Goal: Information Seeking & Learning: Learn about a topic

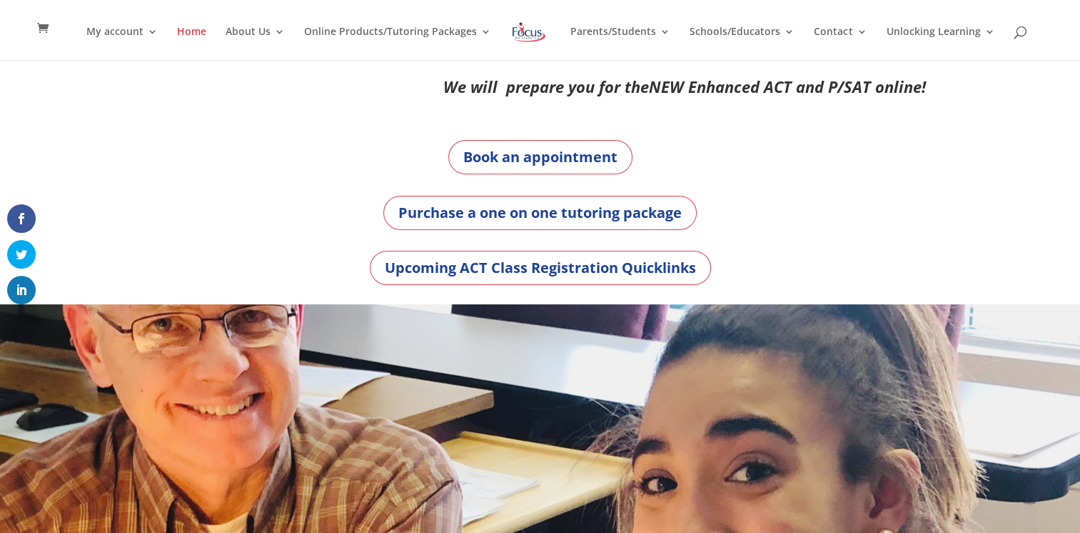
click at [288, 279] on div "Upcoming ACT Class Registration Quicklinks" at bounding box center [540, 268] width 771 height 34
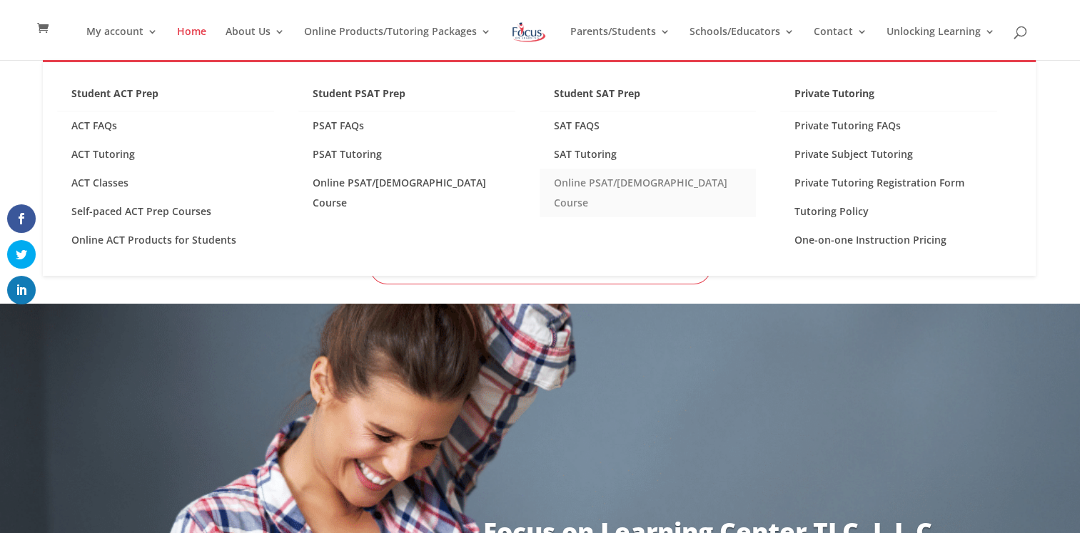
click at [682, 188] on link "Online PSAT/[DEMOGRAPHIC_DATA] Course" at bounding box center [648, 192] width 217 height 49
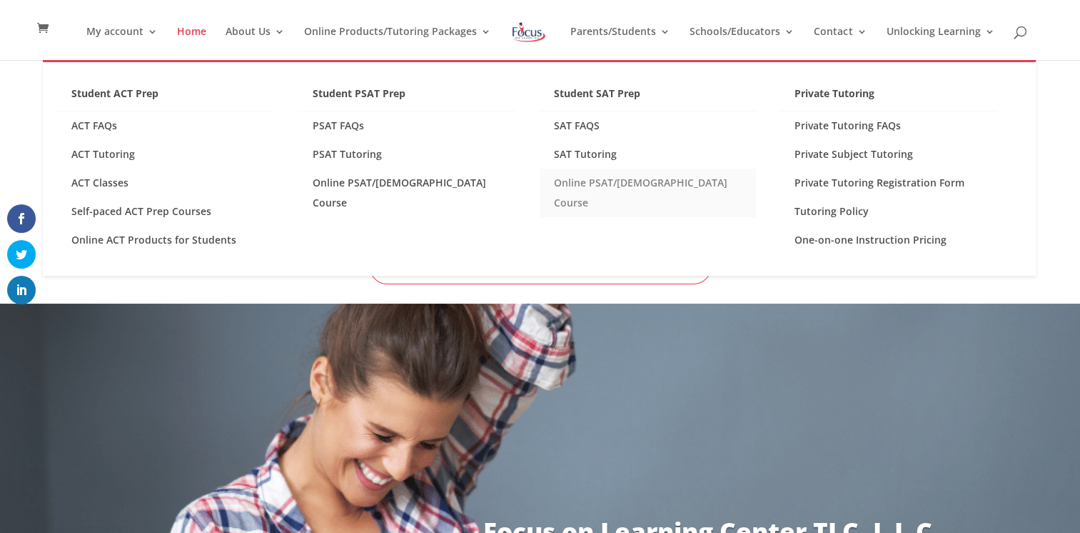
click at [682, 188] on link "Online PSAT/[DEMOGRAPHIC_DATA] Course" at bounding box center [648, 192] width 217 height 49
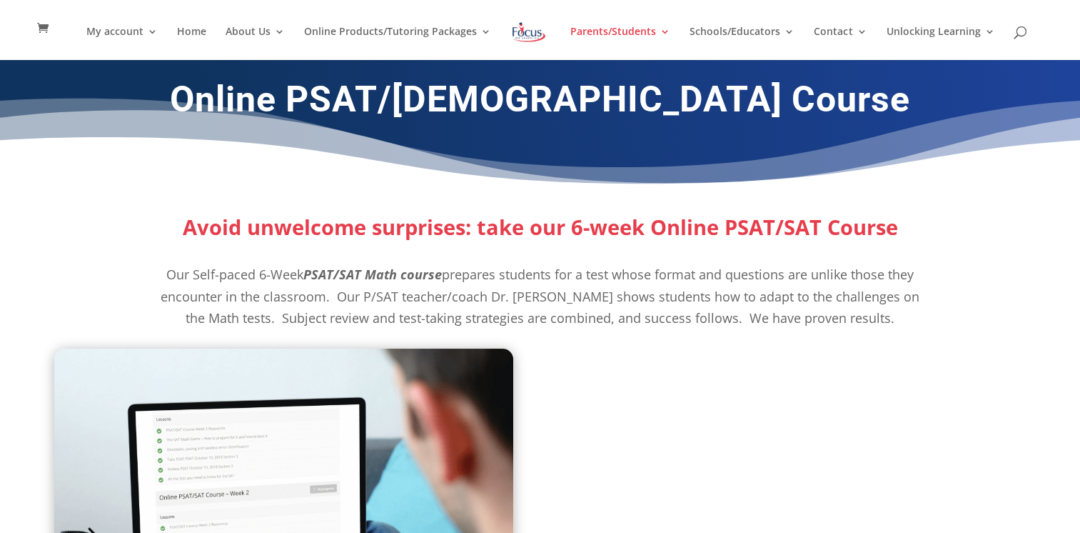
click at [600, 287] on p "Our Self-paced 6-Week PSAT/SAT Math course prepares students for a test whose f…" at bounding box center [540, 296] width 771 height 66
click at [594, 273] on span "prepares students for a test whose format and questions are unlike those they e…" at bounding box center [540, 296] width 759 height 61
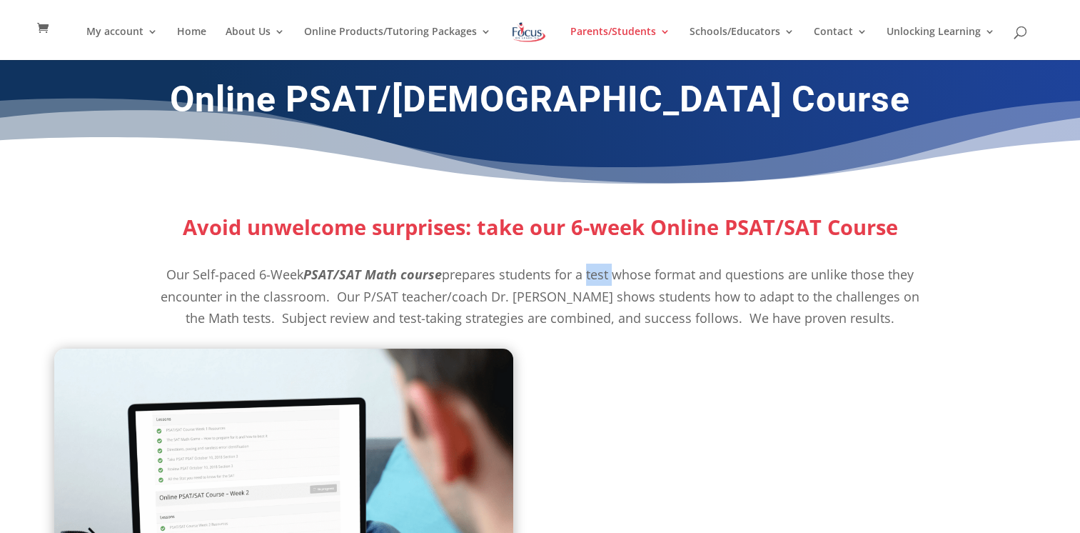
click at [594, 273] on span "prepares students for a test whose format and questions are unlike those they e…" at bounding box center [540, 296] width 759 height 61
click at [890, 296] on span "prepares students for a test whose format and questions are unlike those they e…" at bounding box center [540, 296] width 759 height 61
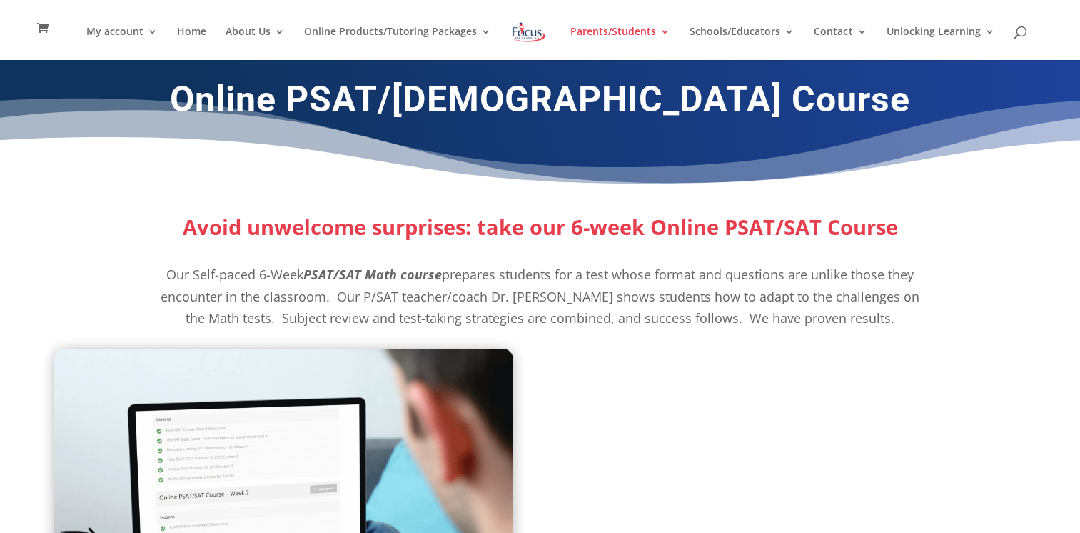
click at [900, 298] on span "prepares students for a test whose format and questions are unlike those they e…" at bounding box center [540, 296] width 759 height 61
click at [872, 291] on span "prepares students for a test whose format and questions are unlike those they e…" at bounding box center [540, 296] width 759 height 61
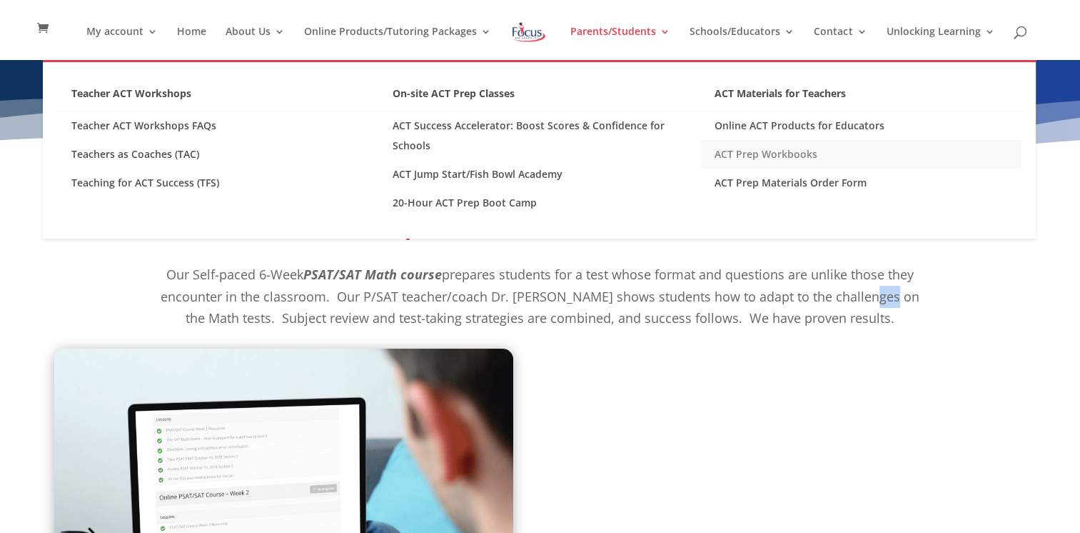
click at [761, 154] on link "ACT Prep Workbooks" at bounding box center [860, 154] width 321 height 29
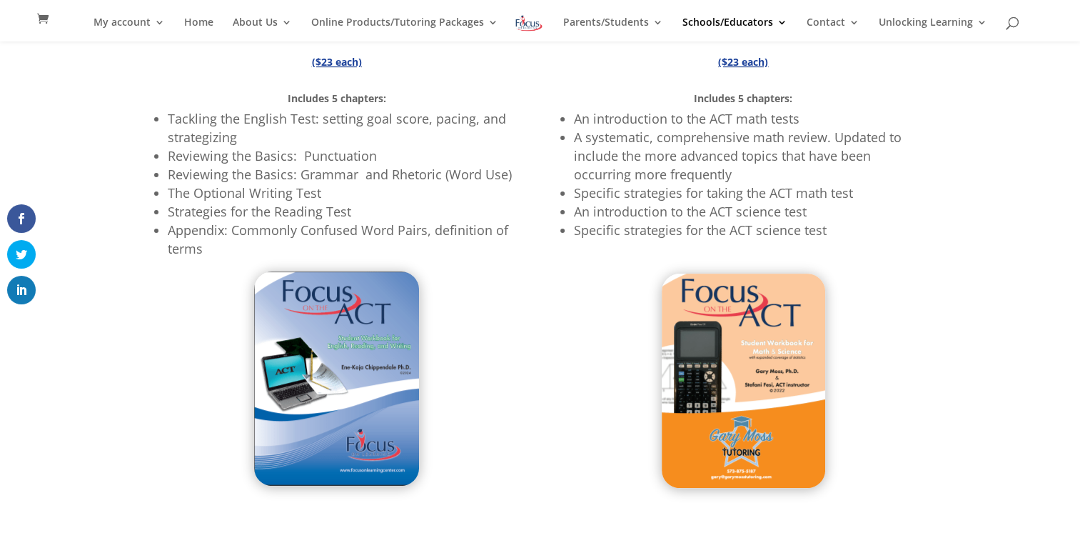
scroll to position [396, 0]
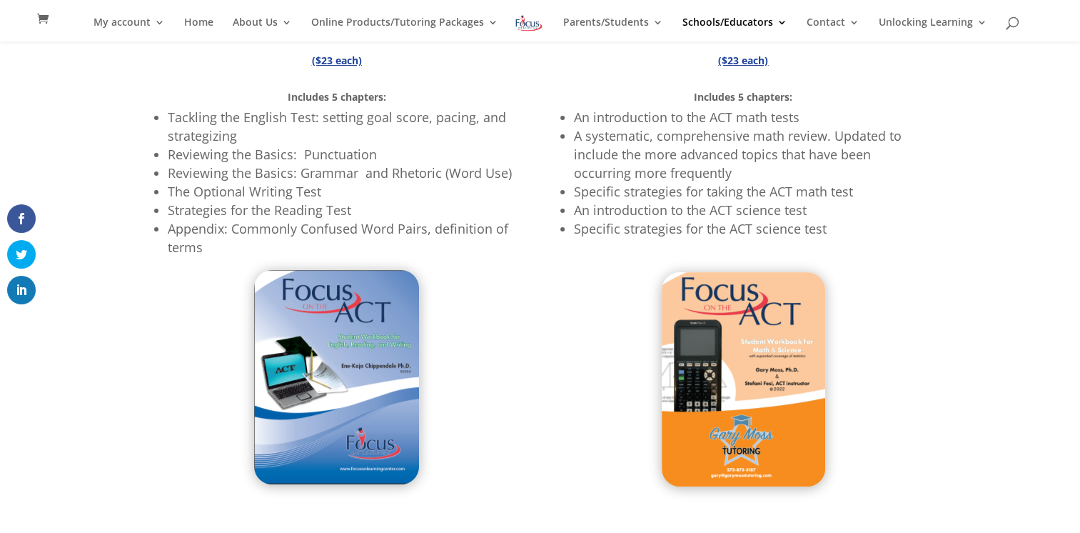
click at [779, 121] on span "An introduction to the ACT math tests" at bounding box center [687, 117] width 226 height 17
click at [960, 262] on div "#100: The 2024 Student ACT Workbook for English and Reading ($23 each) Includes…" at bounding box center [540, 250] width 1080 height 512
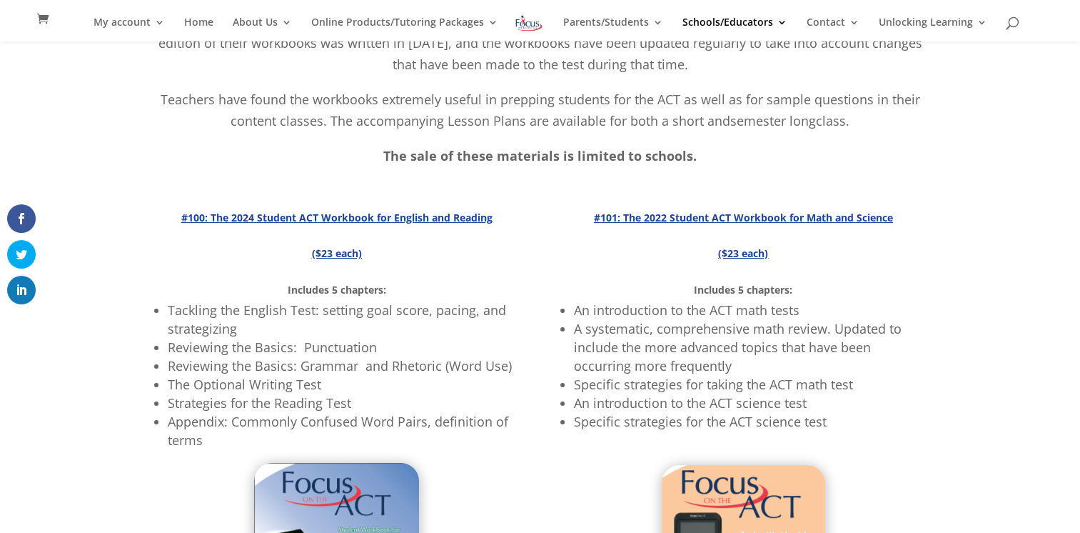
scroll to position [201, 0]
click at [584, 166] on p "The sale of these materials is limited to schools." at bounding box center [540, 157] width 771 height 22
click at [615, 311] on span "An introduction to the ACT math tests" at bounding box center [687, 311] width 226 height 17
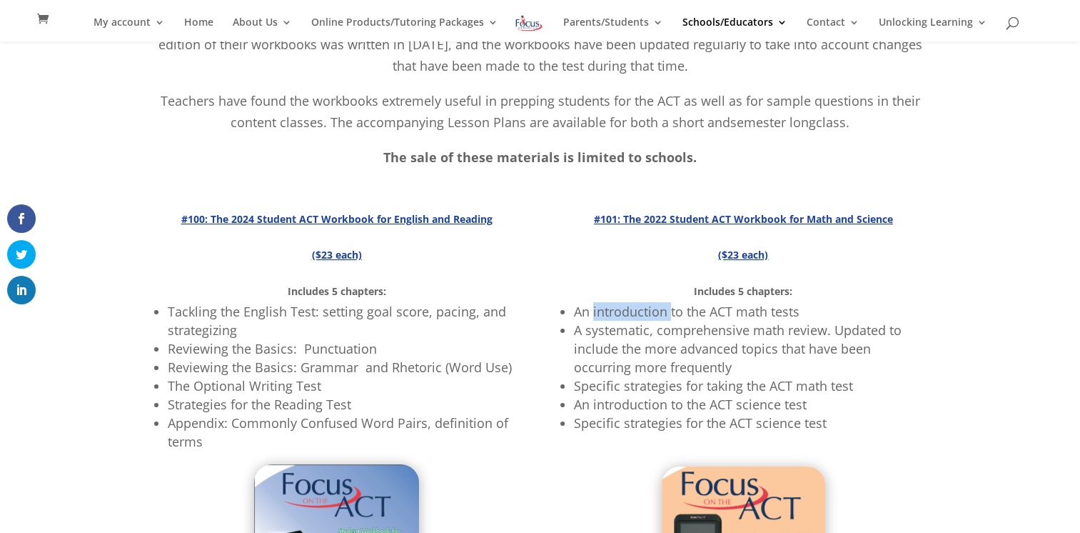
click at [615, 311] on span "An introduction to the ACT math tests" at bounding box center [687, 311] width 226 height 17
drag, startPoint x: 615, startPoint y: 311, endPoint x: 625, endPoint y: 338, distance: 28.0
click at [625, 338] on li "A systematic, comprehensive math review. Updated to include the more advanced t…" at bounding box center [749, 349] width 351 height 56
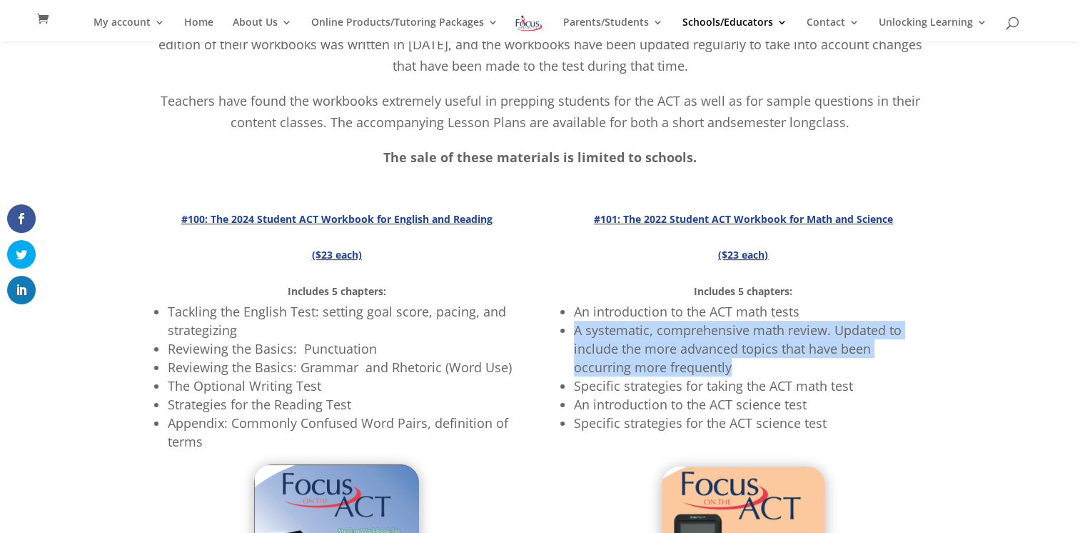
click at [625, 338] on li "A systematic, comprehensive math review. Updated to include the more advanced t…" at bounding box center [749, 349] width 351 height 56
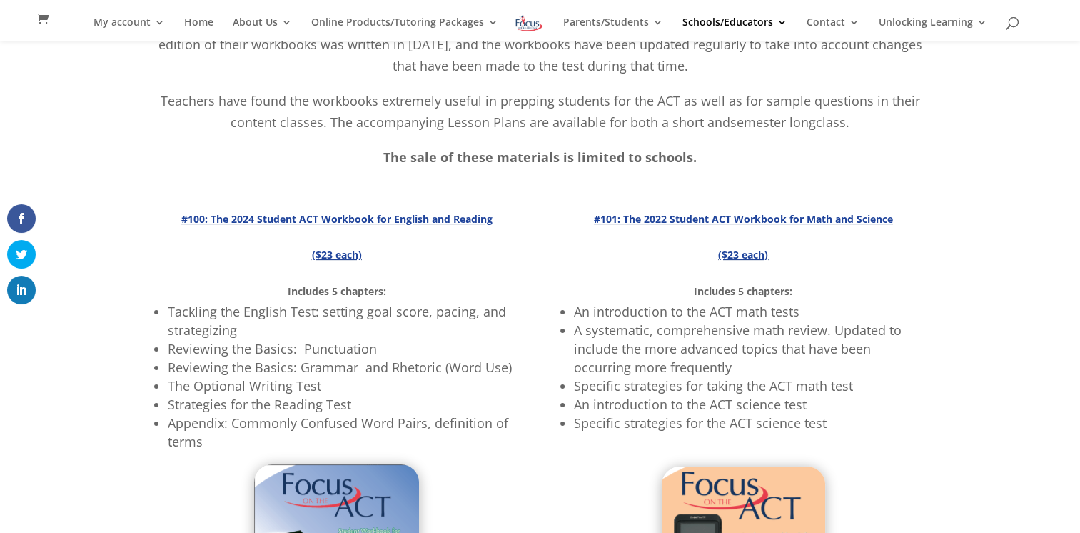
drag, startPoint x: 625, startPoint y: 338, endPoint x: 628, endPoint y: 386, distance: 48.0
click at [628, 386] on span "Specific strategies for taking the ACT math test" at bounding box center [713, 385] width 279 height 17
click at [785, 368] on li "A systematic, comprehensive math review. Updated to include the more advanced t…" at bounding box center [749, 349] width 351 height 56
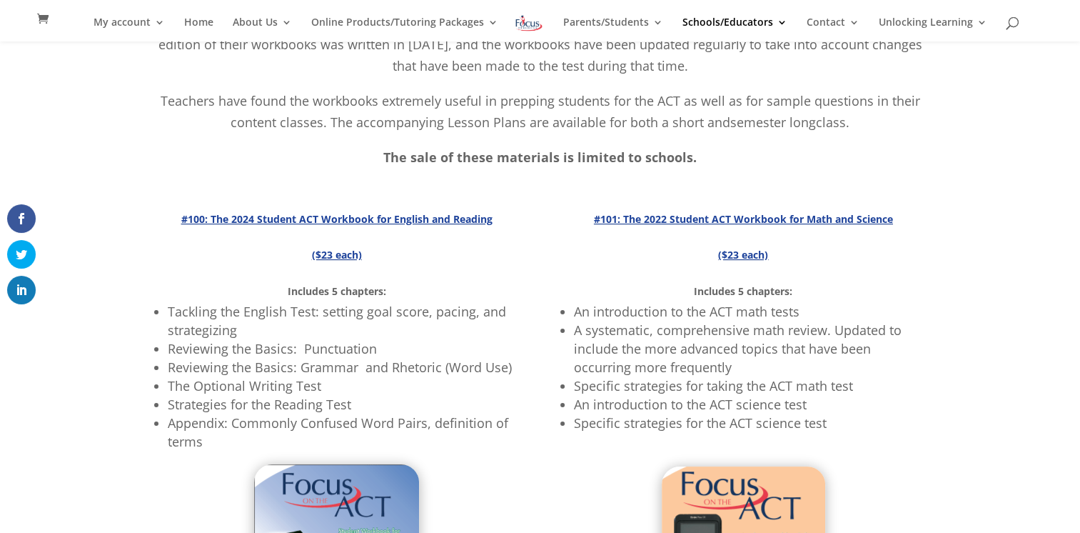
click at [785, 368] on li "A systematic, comprehensive math review. Updated to include the more advanced t…" at bounding box center [749, 349] width 351 height 56
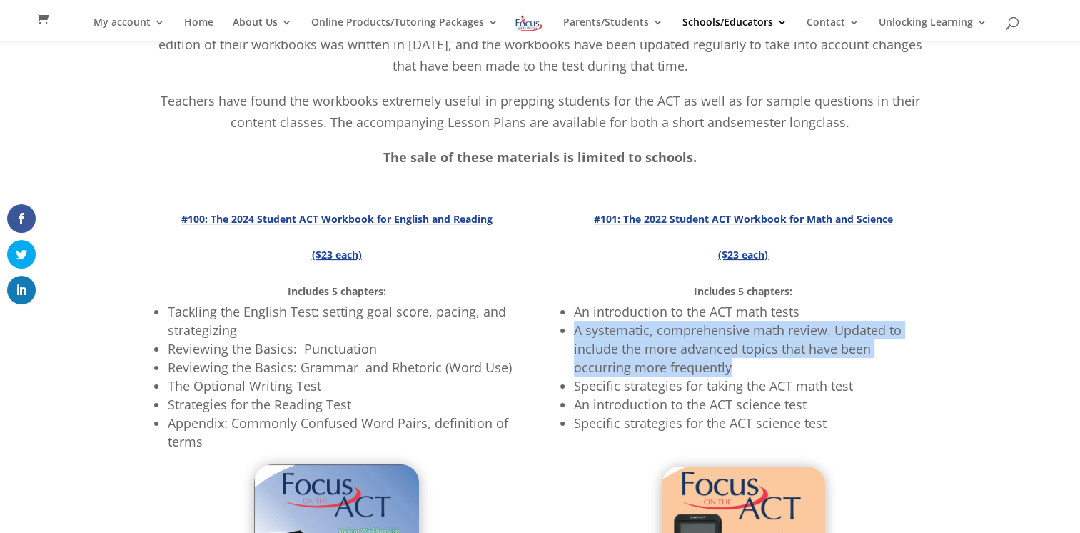
click at [785, 368] on li "A systematic, comprehensive math review. Updated to include the more advanced t…" at bounding box center [749, 349] width 351 height 56
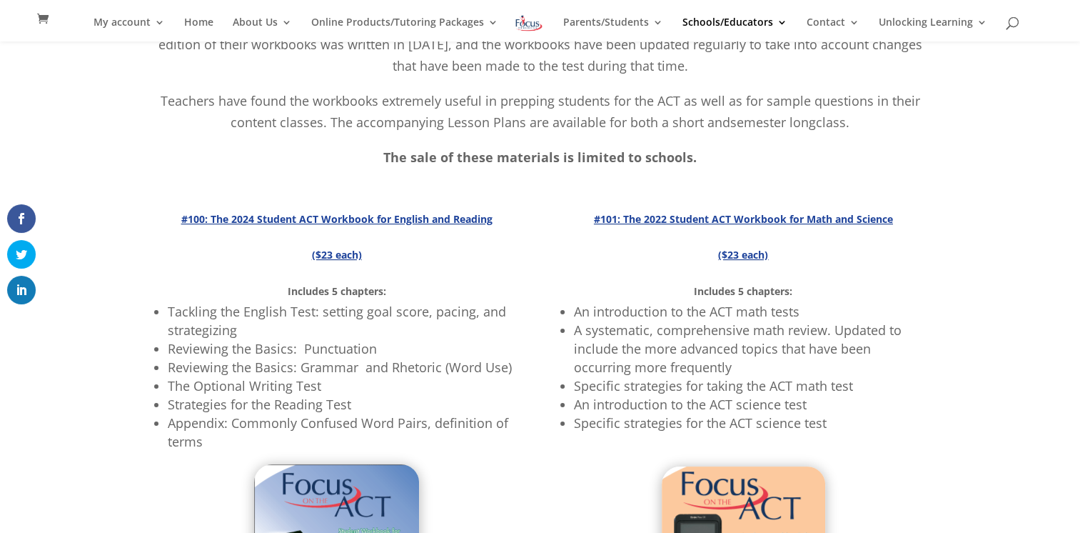
drag, startPoint x: 785, startPoint y: 368, endPoint x: 735, endPoint y: 396, distance: 57.5
click at [735, 396] on li "An introduction to the ACT science test" at bounding box center [749, 404] width 351 height 19
click at [625, 398] on li "An introduction to the ACT science test" at bounding box center [749, 404] width 351 height 19
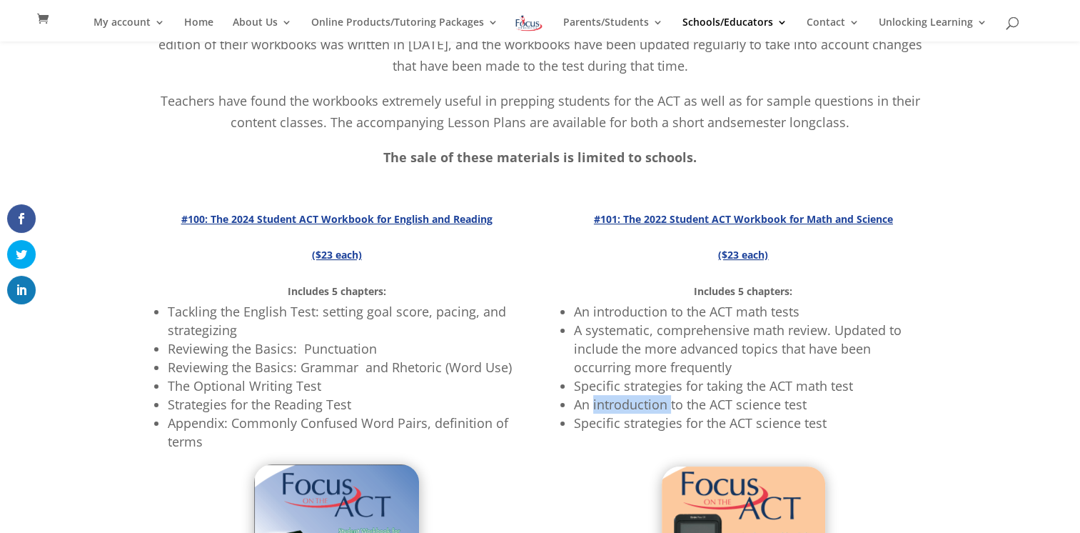
click at [625, 398] on li "An introduction to the ACT science test" at bounding box center [749, 404] width 351 height 19
drag, startPoint x: 625, startPoint y: 398, endPoint x: 642, endPoint y: 421, distance: 28.1
click at [642, 421] on li "Specific strategies for the ACT science test" at bounding box center [749, 422] width 351 height 19
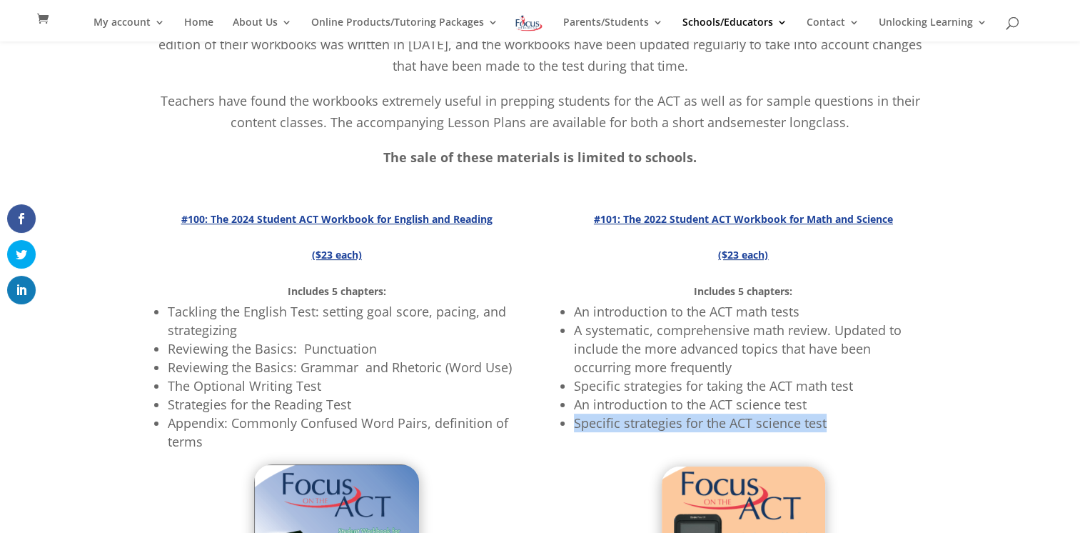
click at [642, 421] on li "Specific strategies for the ACT science test" at bounding box center [749, 422] width 351 height 19
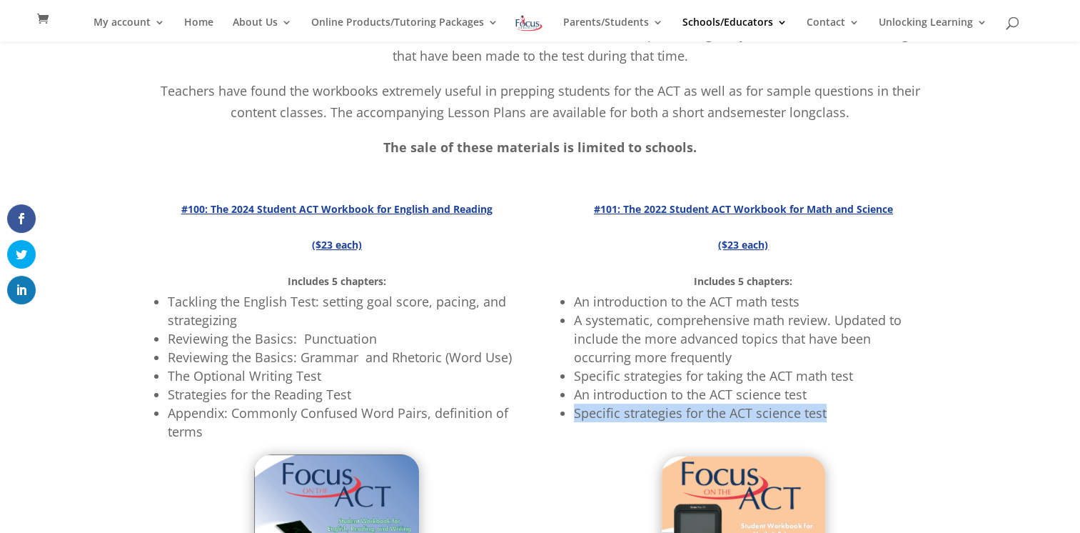
scroll to position [209, 0]
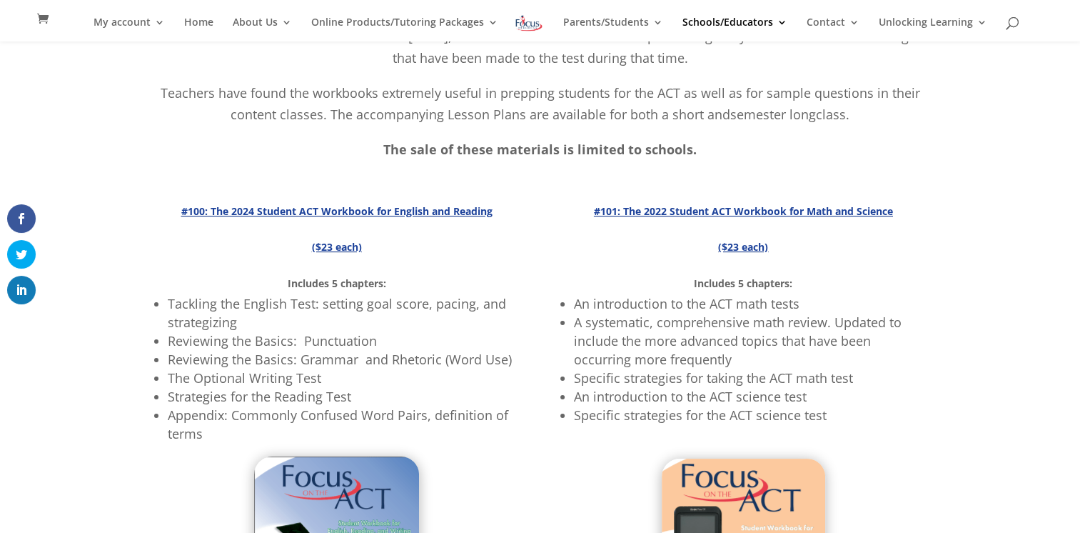
click at [636, 370] on span "Specific strategies for taking the ACT math test" at bounding box center [713, 377] width 279 height 17
click at [604, 406] on li "Specific strategies for the ACT science test" at bounding box center [749, 415] width 351 height 19
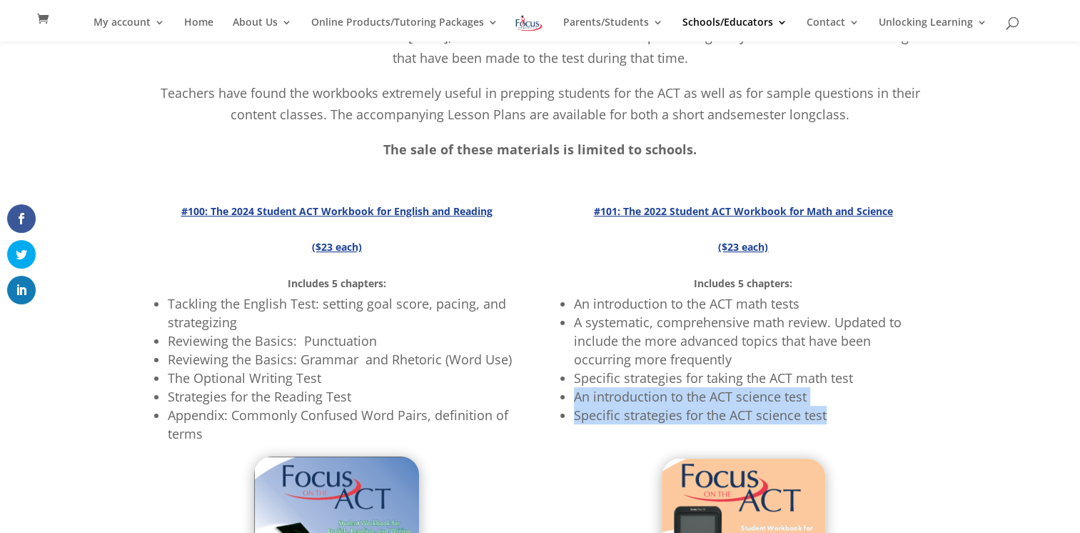
click at [604, 404] on ul "An introduction to the ACT math tests A systematic, comprehensive math review. …" at bounding box center [743, 365] width 364 height 143
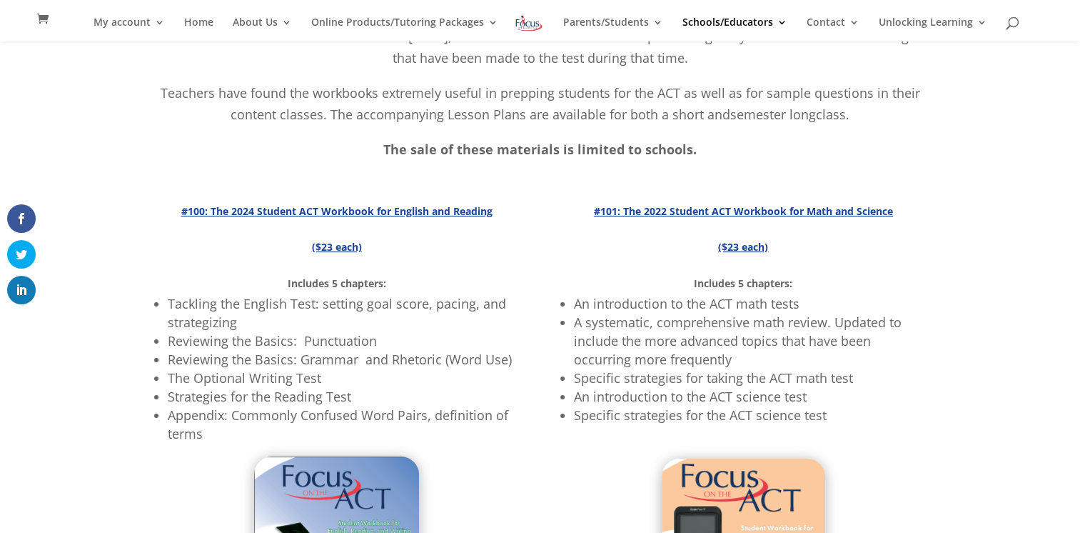
click at [878, 356] on li "A systematic, comprehensive math review. Updated to include the more advanced t…" at bounding box center [749, 341] width 351 height 56
click at [750, 246] on strong "($23 each)" at bounding box center [743, 247] width 50 height 14
click at [767, 213] on strong "#101: The 2022 Student ACT Workbook for Math and Science" at bounding box center [743, 211] width 299 height 14
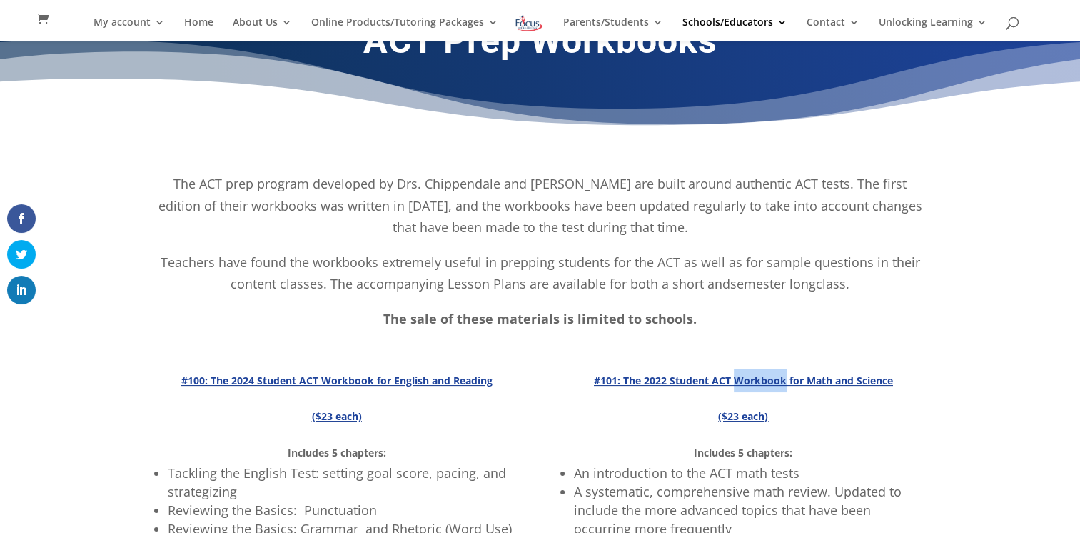
scroll to position [0, 0]
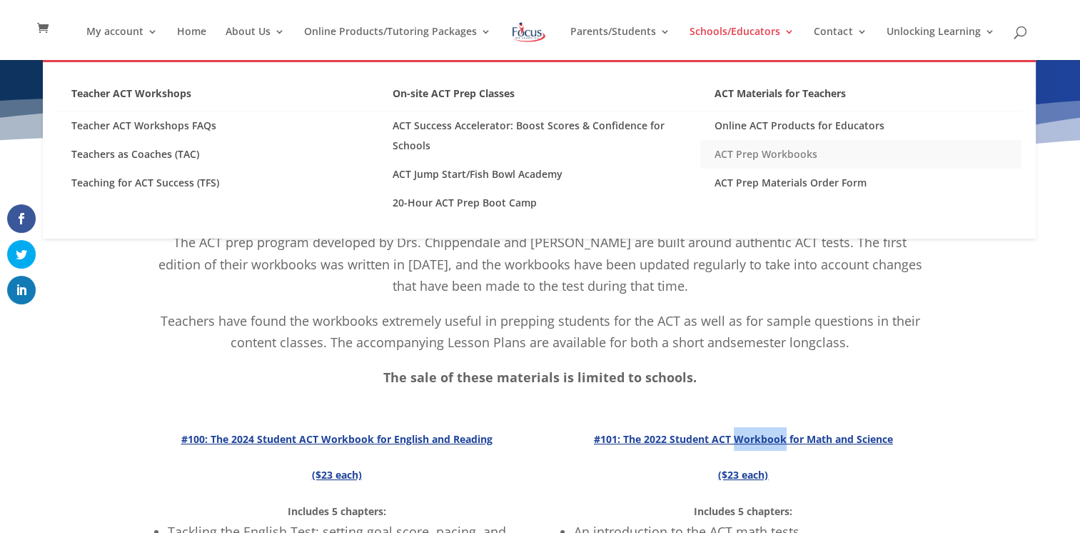
click at [755, 152] on link "ACT Prep Workbooks" at bounding box center [860, 154] width 321 height 29
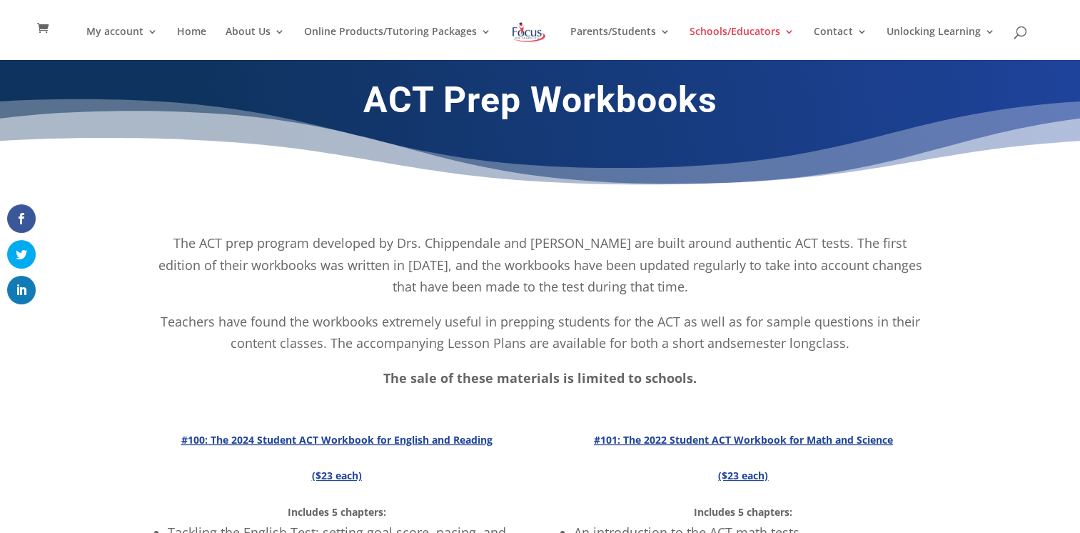
click at [697, 268] on p "The ACT prep program developed by Drs. Chippendale and Moss are built around au…" at bounding box center [540, 271] width 771 height 79
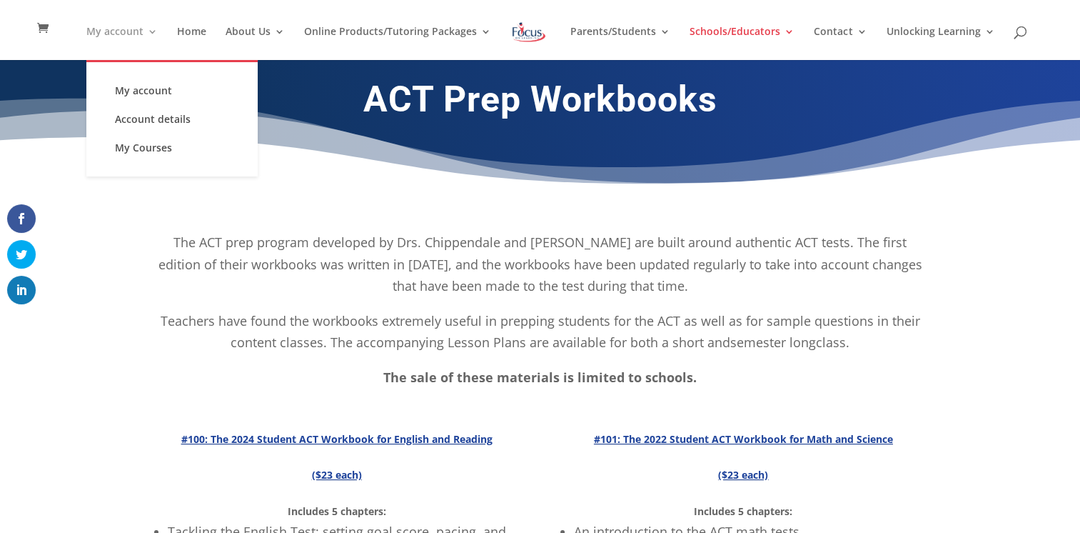
click at [154, 27] on link "My account" at bounding box center [121, 43] width 71 height 34
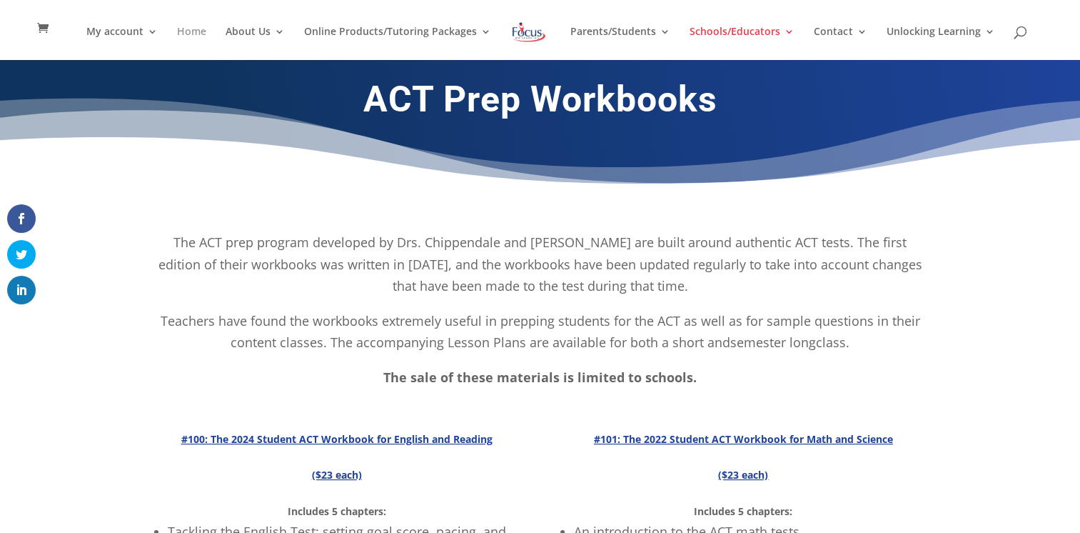
click at [206, 29] on link "Home" at bounding box center [191, 43] width 29 height 34
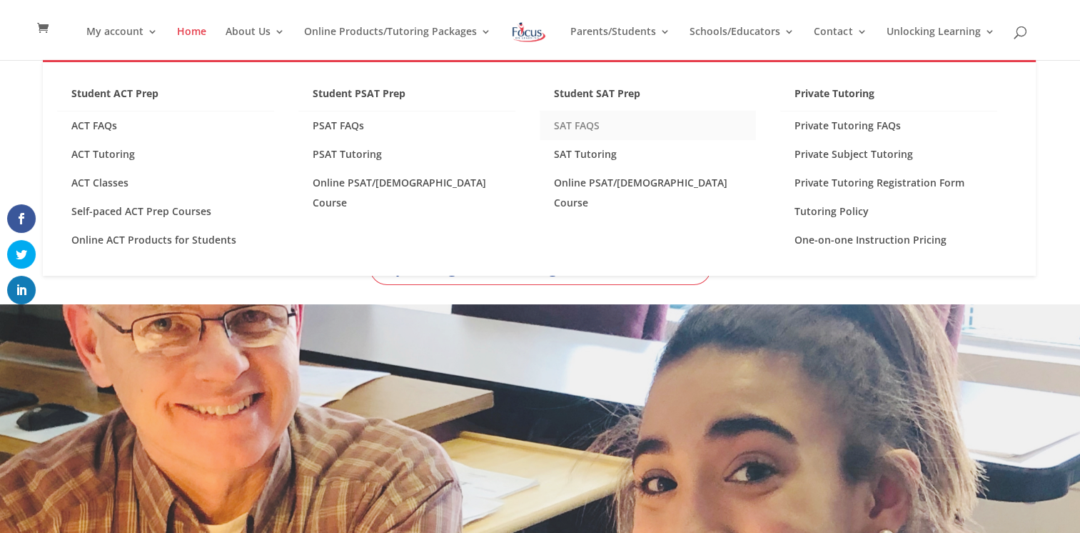
click at [575, 127] on link "SAT FAQS" at bounding box center [648, 125] width 217 height 29
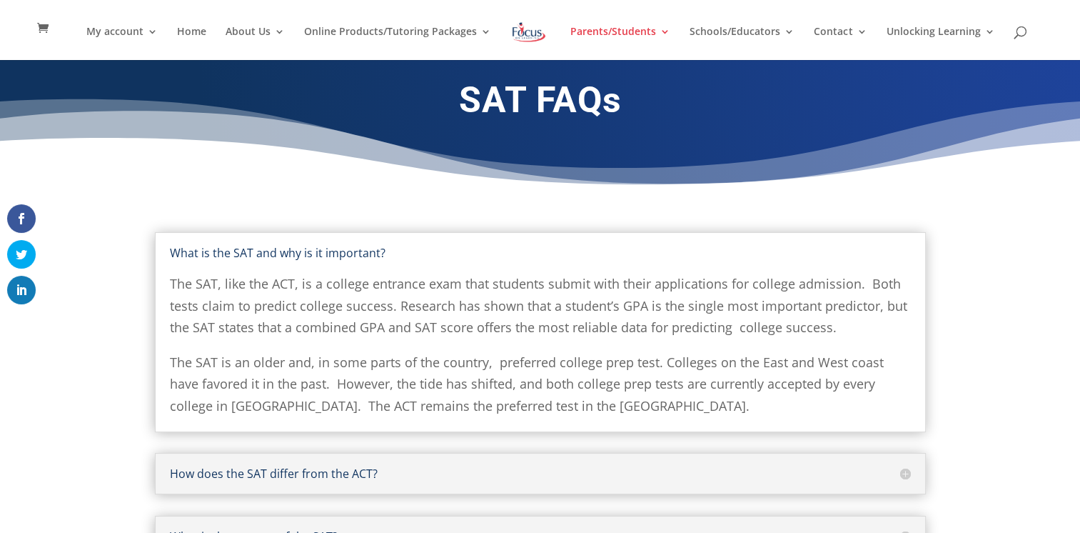
click at [700, 290] on span "The SAT, like the ACT, is a college entrance exam that students submit with the…" at bounding box center [539, 305] width 738 height 61
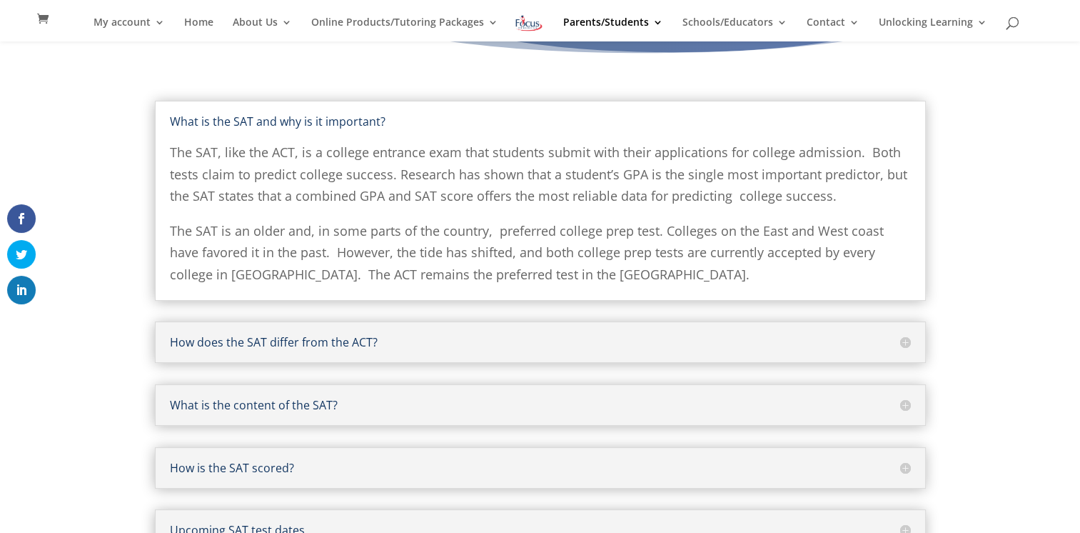
scroll to position [162, 0]
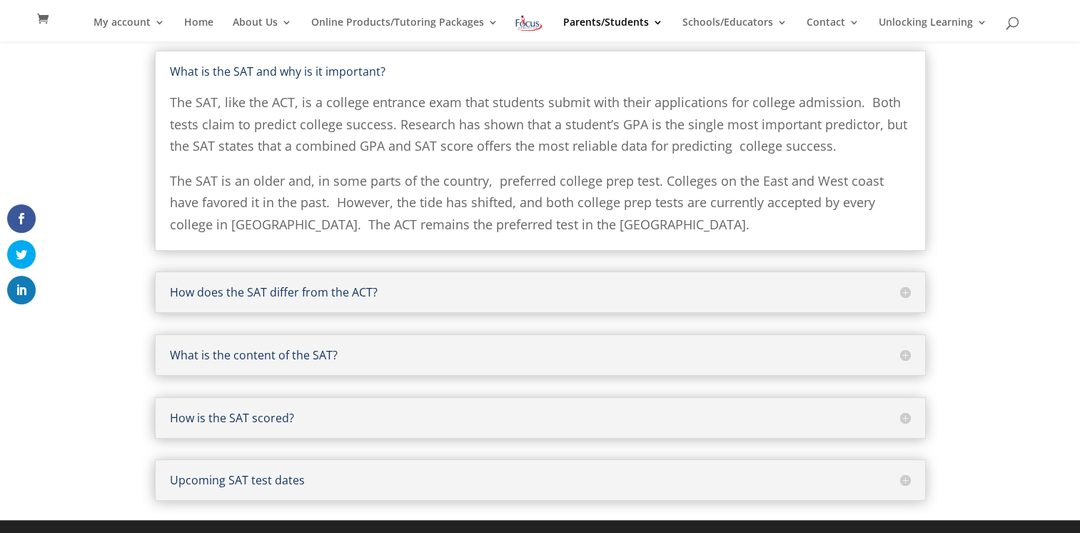
click at [388, 358] on h5 "What is the content of the SAT?" at bounding box center [540, 354] width 741 height 11
click at [388, 358] on div "What is the content of the SAT? Evidence Based SAT Reading Test 52 multiple cho…" at bounding box center [540, 354] width 771 height 41
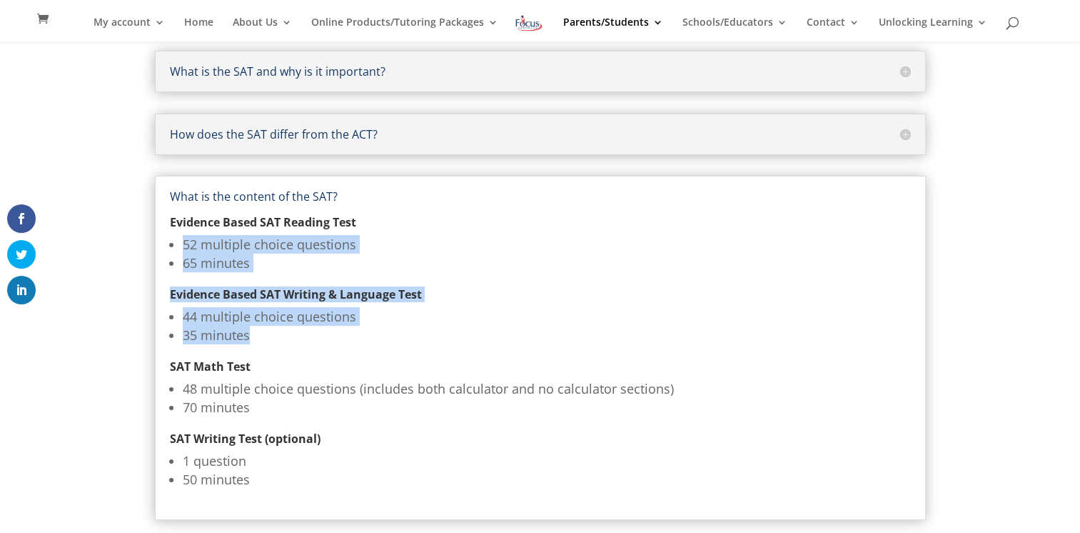
drag, startPoint x: 176, startPoint y: 237, endPoint x: 355, endPoint y: 333, distance: 202.5
click at [355, 333] on div "Evidence Based SAT Reading Test 52 multiple choice questions 65 minutes Evidenc…" at bounding box center [540, 353] width 741 height 303
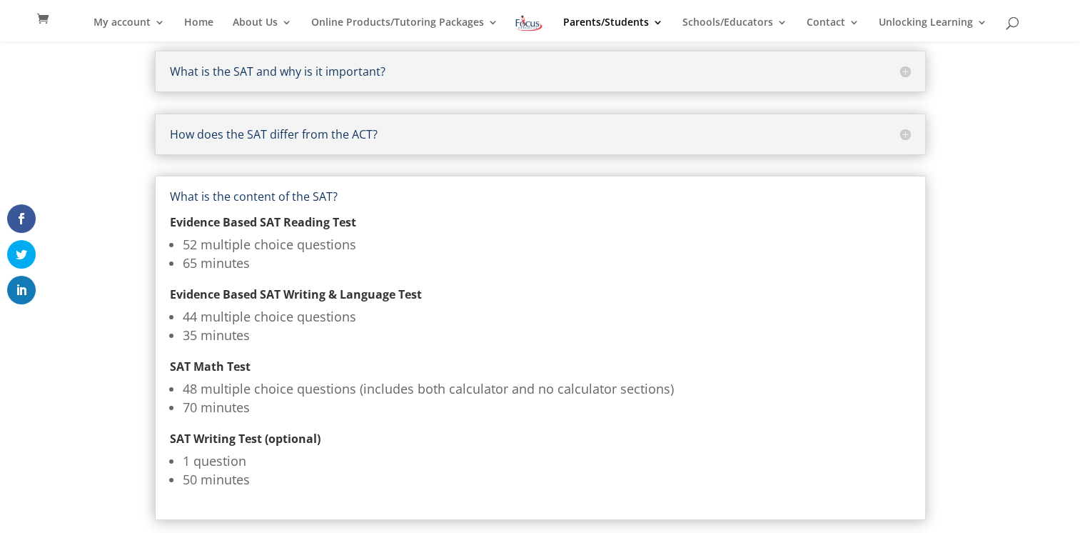
drag, startPoint x: 355, startPoint y: 333, endPoint x: 210, endPoint y: 407, distance: 162.9
click at [210, 407] on li "70 minutes" at bounding box center [547, 407] width 728 height 19
drag, startPoint x: 210, startPoint y: 407, endPoint x: 448, endPoint y: 385, distance: 239.5
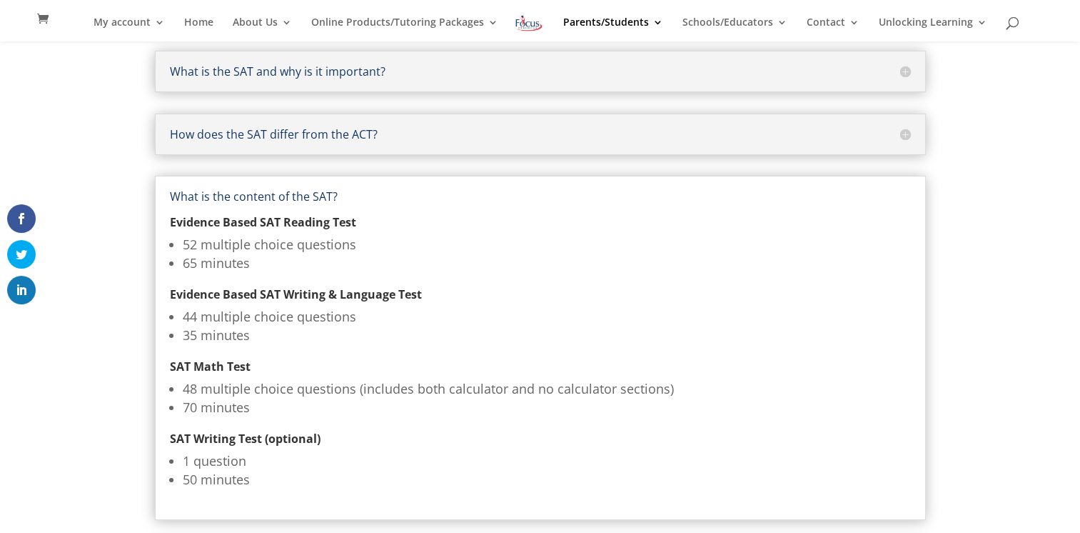
click at [448, 385] on li "48 multiple choice questions (includes both calculator and no calculator sectio…" at bounding box center [547, 388] width 728 height 19
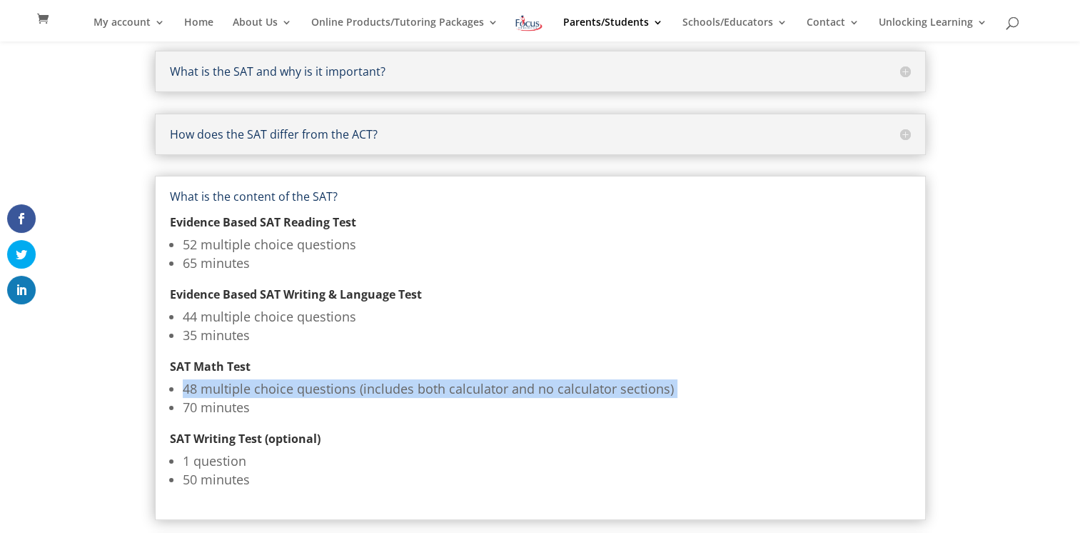
click at [448, 385] on li "48 multiple choice questions (includes both calculator and no calculator sectio…" at bounding box center [547, 388] width 728 height 19
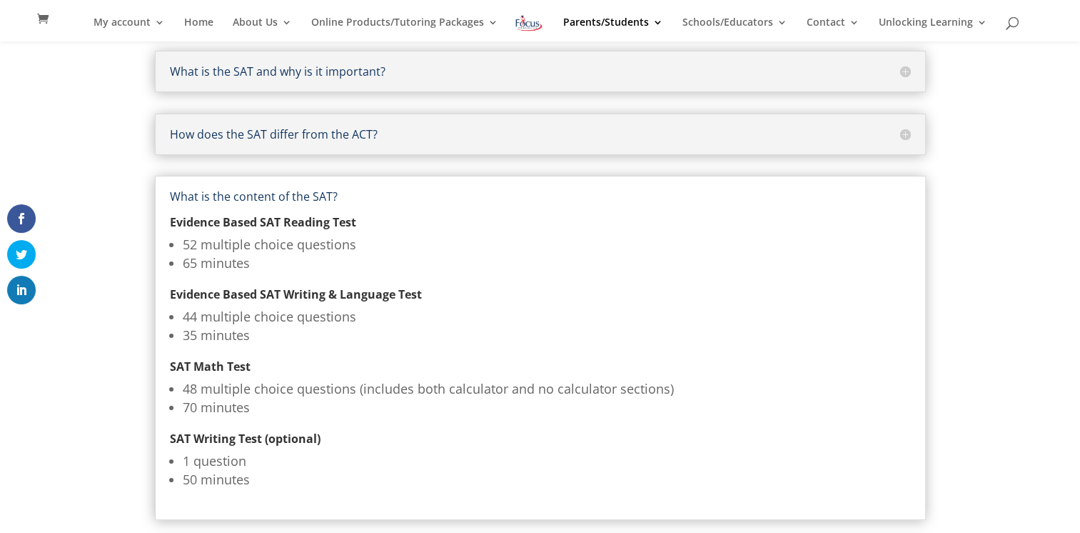
drag, startPoint x: 448, startPoint y: 385, endPoint x: 401, endPoint y: 417, distance: 57.6
click at [401, 417] on ul "48 multiple choice questions (includes both calculator and no calculator sectio…" at bounding box center [540, 406] width 741 height 54
click at [211, 465] on li "1 question" at bounding box center [547, 460] width 728 height 19
click at [211, 466] on li "1 question" at bounding box center [547, 460] width 728 height 19
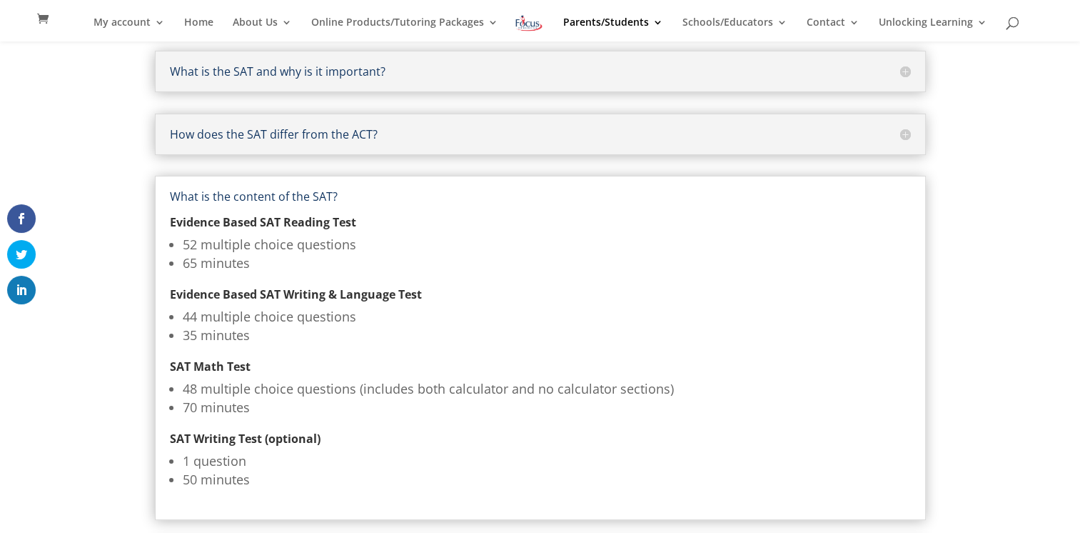
drag, startPoint x: 211, startPoint y: 466, endPoint x: 206, endPoint y: 483, distance: 17.8
click at [206, 483] on li "50 minutes" at bounding box center [547, 479] width 728 height 19
click at [542, 437] on h5 "SAT Writing Test (optional)" at bounding box center [540, 442] width 741 height 19
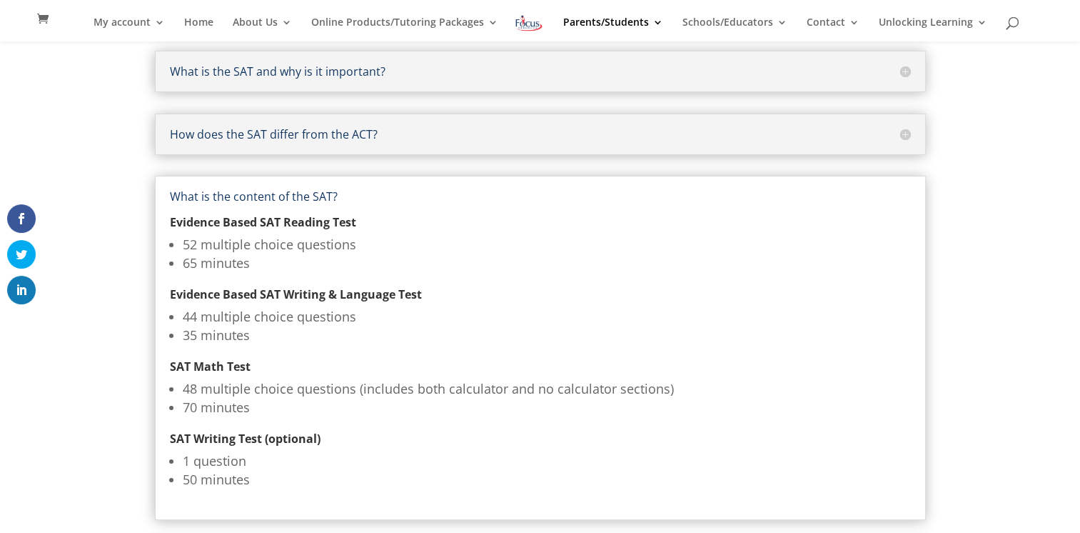
click at [538, 392] on li "48 multiple choice questions (includes both calculator and no calculator sectio…" at bounding box center [547, 388] width 728 height 19
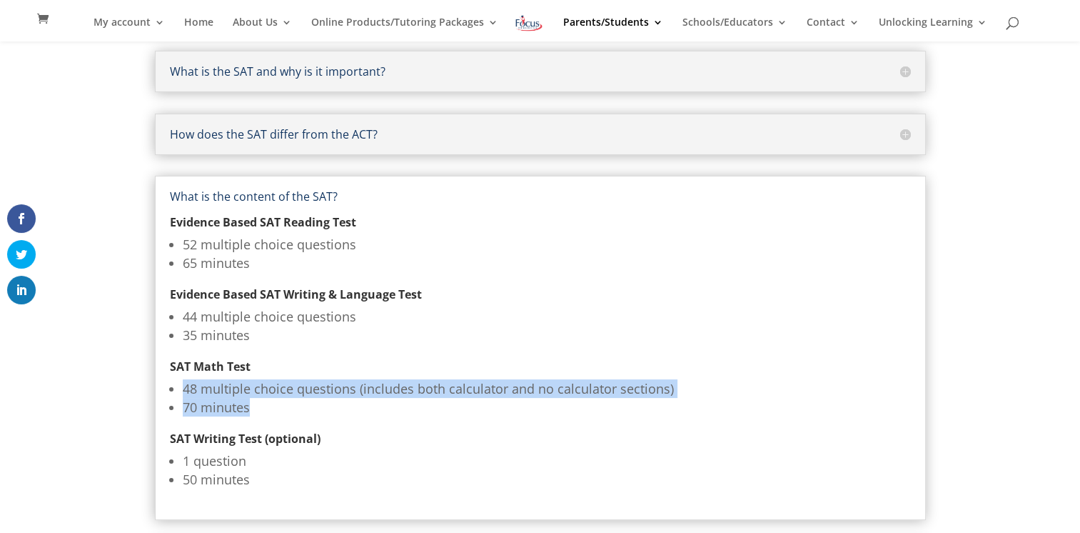
drag, startPoint x: 251, startPoint y: 408, endPoint x: 168, endPoint y: 390, distance: 84.9
click at [168, 390] on div "What is the content of the SAT? Evidence Based SAT Reading Test 52 multiple cho…" at bounding box center [540, 348] width 771 height 344
drag, startPoint x: 168, startPoint y: 390, endPoint x: 508, endPoint y: 416, distance: 340.8
click at [508, 416] on ul "48 multiple choice questions (includes both calculator and no calculator sectio…" at bounding box center [540, 406] width 741 height 54
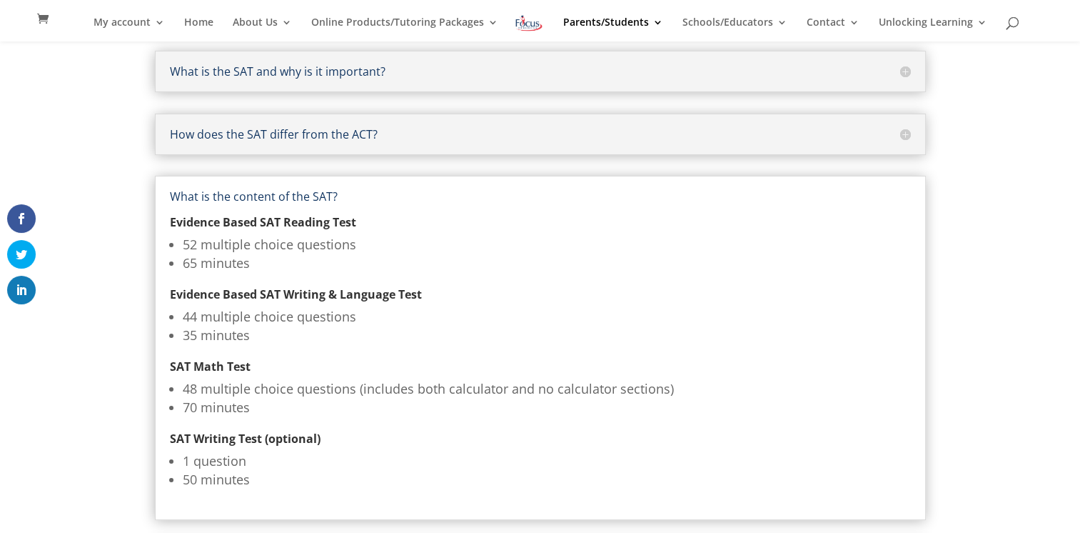
click at [316, 320] on li "44 multiple choice questions" at bounding box center [547, 316] width 728 height 19
click at [290, 241] on li "52 multiple choice questions" at bounding box center [547, 244] width 728 height 19
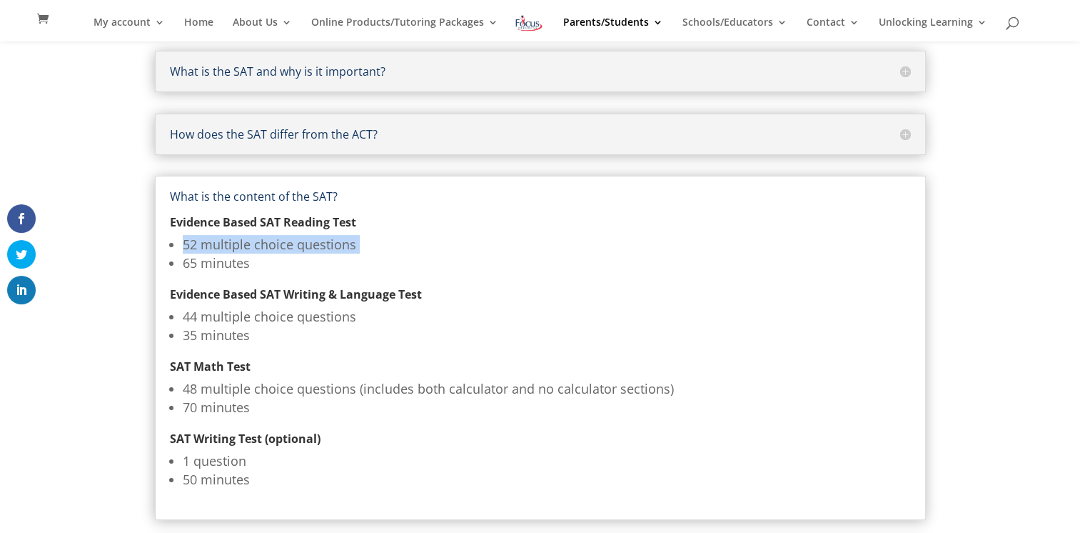
click at [290, 241] on li "52 multiple choice questions" at bounding box center [547, 244] width 728 height 19
drag, startPoint x: 290, startPoint y: 241, endPoint x: 266, endPoint y: 322, distance: 84.7
click at [266, 322] on li "44 multiple choice questions" at bounding box center [547, 316] width 728 height 19
click at [266, 323] on li "44 multiple choice questions" at bounding box center [547, 316] width 728 height 19
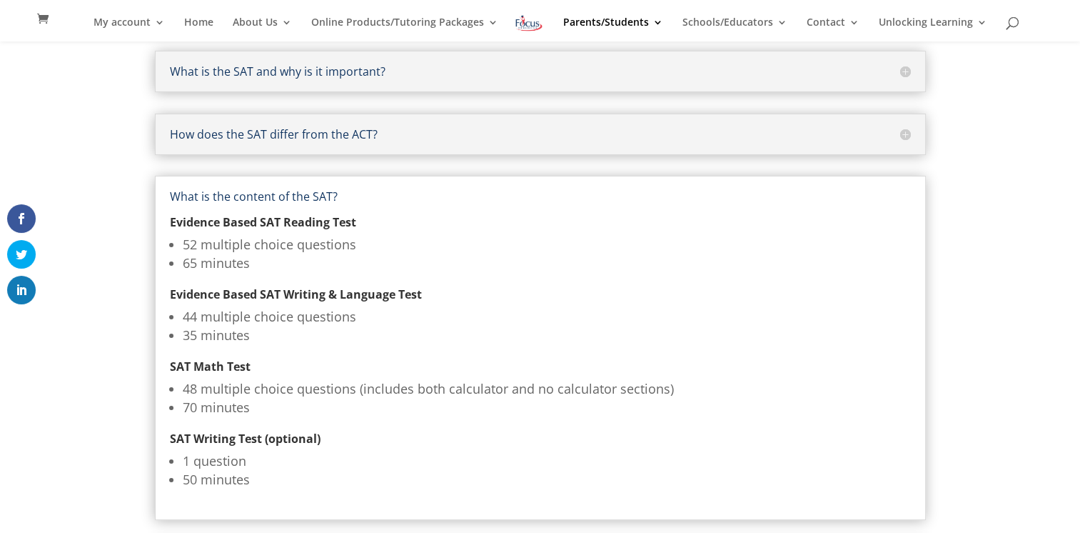
drag, startPoint x: 266, startPoint y: 323, endPoint x: 489, endPoint y: 356, distance: 225.3
click at [489, 356] on ul "44 multiple choice questions 35 minutes" at bounding box center [540, 334] width 741 height 54
click at [238, 482] on li "50 minutes" at bounding box center [547, 479] width 728 height 19
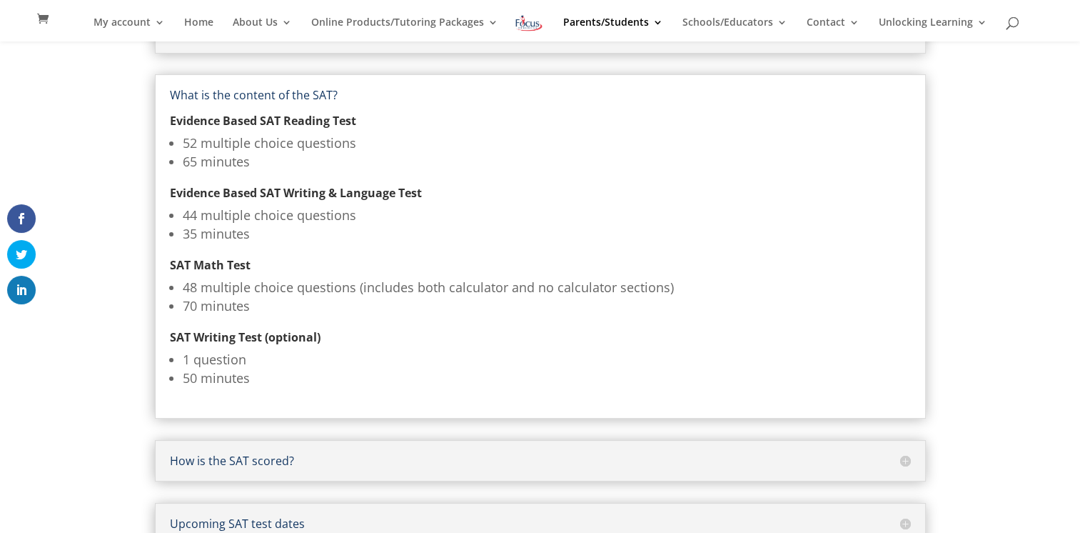
scroll to position [0, 0]
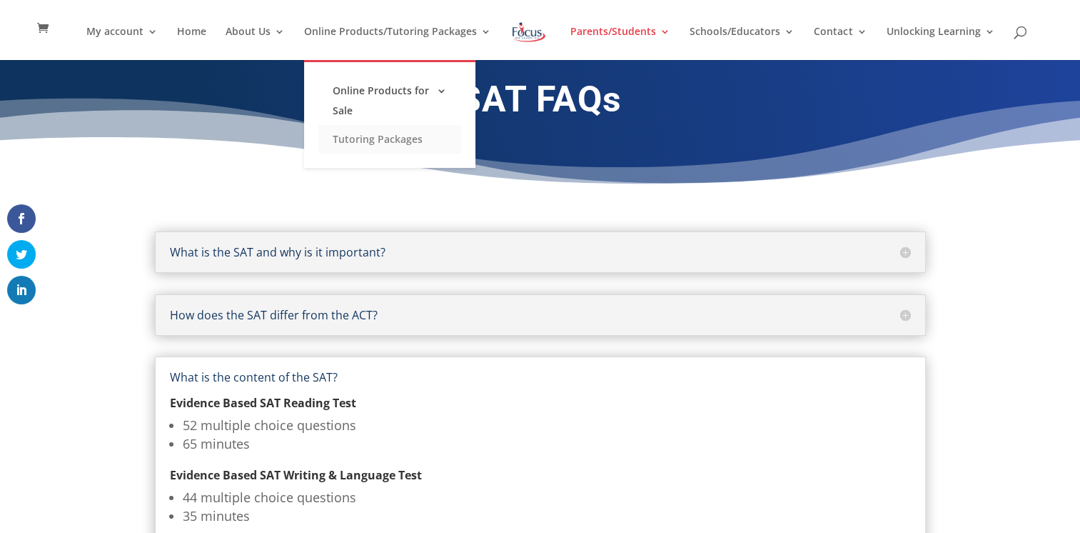
click at [373, 147] on link "Tutoring Packages" at bounding box center [389, 139] width 143 height 29
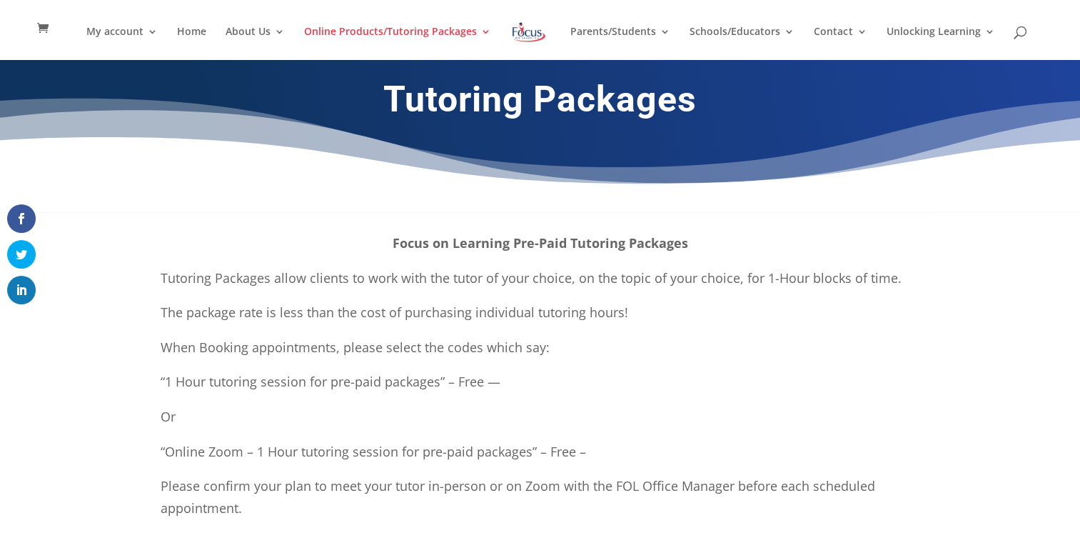
click at [518, 26] on img at bounding box center [528, 32] width 37 height 26
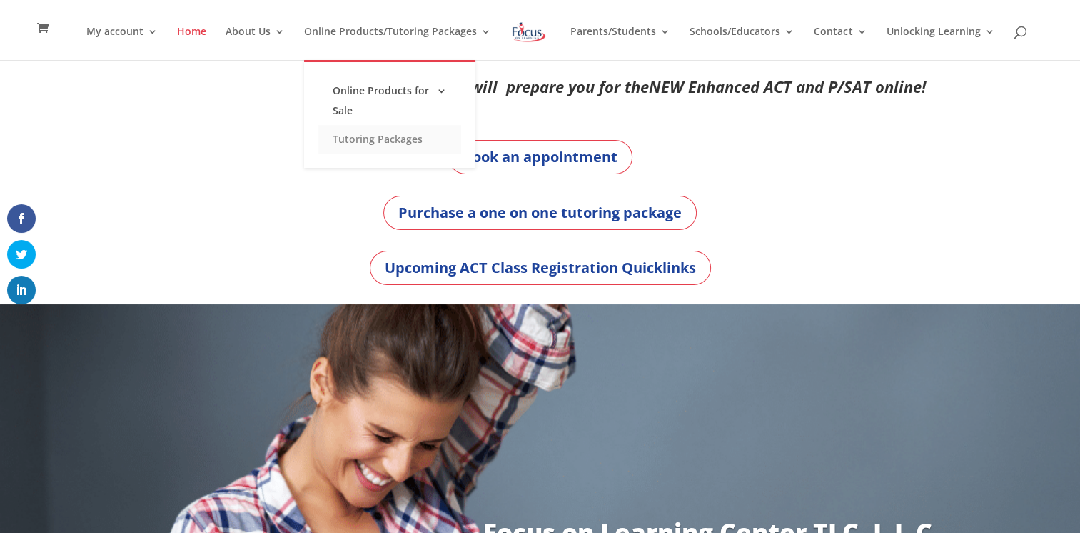
click at [392, 136] on link "Tutoring Packages" at bounding box center [389, 139] width 143 height 29
